Goal: Navigation & Orientation: Find specific page/section

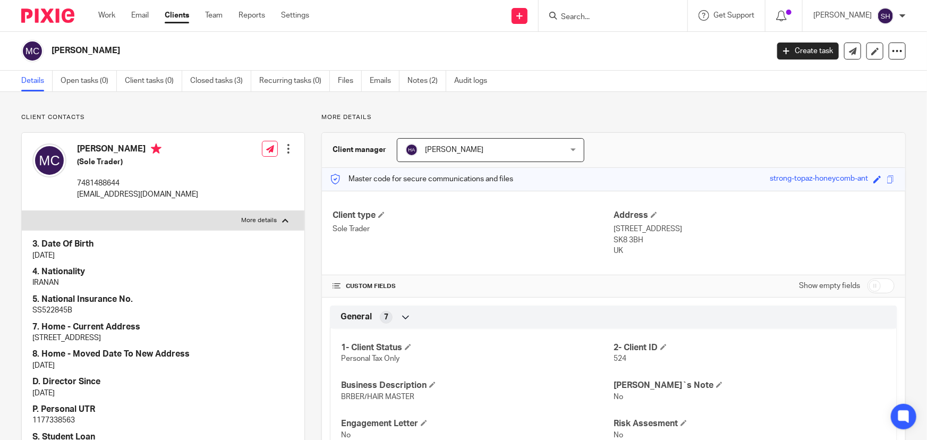
click at [126, 52] on h2 "[PERSON_NAME]" at bounding box center [336, 50] width 568 height 11
drag, startPoint x: 179, startPoint y: 48, endPoint x: 42, endPoint y: 53, distance: 137.1
click at [39, 53] on div "[PERSON_NAME]" at bounding box center [391, 51] width 740 height 22
copy div "[PERSON_NAME]"
click at [107, 50] on h2 "[PERSON_NAME]" at bounding box center [336, 50] width 568 height 11
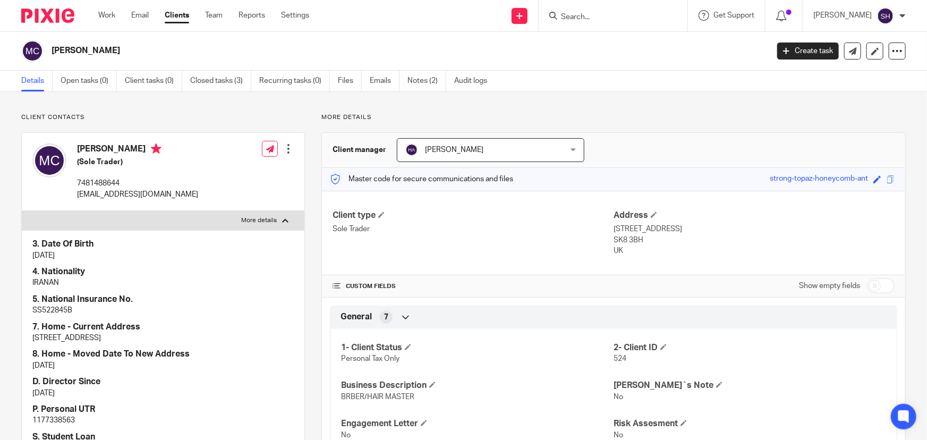
click at [109, 50] on h2 "[PERSON_NAME]" at bounding box center [336, 50] width 568 height 11
copy main "MORTEZA SHIRZAD CHENARI Create task Update from Companies House Export data Mer…"
click at [181, 52] on h2 "[PERSON_NAME]" at bounding box center [336, 50] width 568 height 11
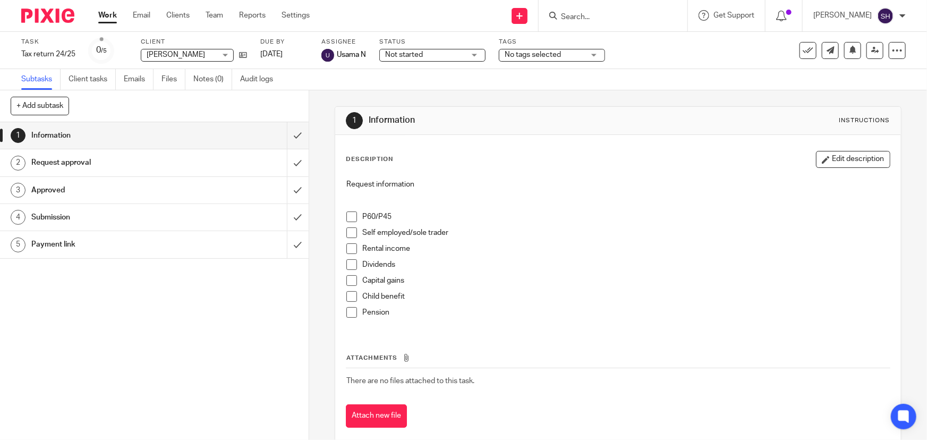
click at [261, 111] on div "+ Add subtask Cancel + Add" at bounding box center [154, 106] width 309 height 32
